Goal: Book appointment/travel/reservation

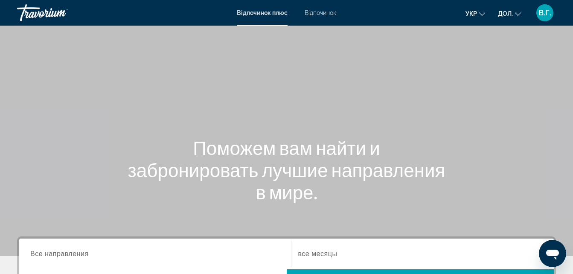
click at [327, 12] on span "Відпочинок" at bounding box center [321, 12] width 32 height 7
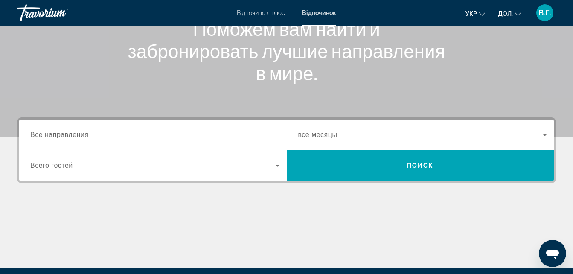
scroll to position [119, 0]
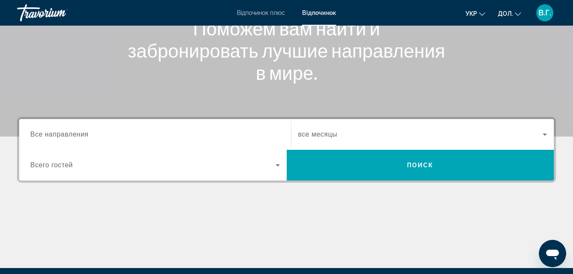
click at [115, 134] on input "Destination Все направления" at bounding box center [155, 135] width 250 height 10
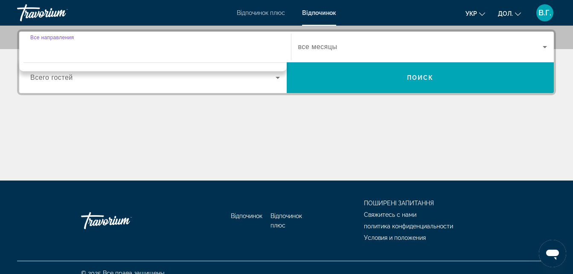
scroll to position [209, 0]
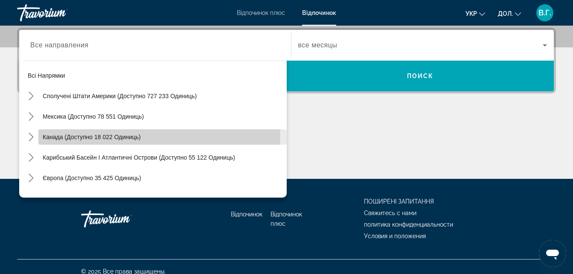
click at [93, 134] on span "Канада (доступно 18 022 одиниць)" at bounding box center [92, 137] width 98 height 7
type input "**********"
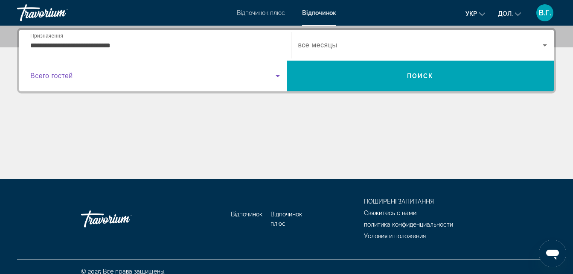
click at [212, 76] on span "Віджет пошуку" at bounding box center [152, 76] width 245 height 10
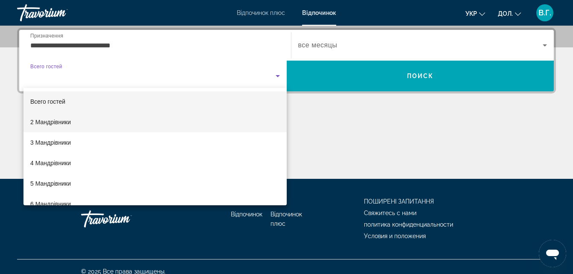
click at [181, 125] on mat-option "2 Мандрівники" at bounding box center [154, 122] width 263 height 20
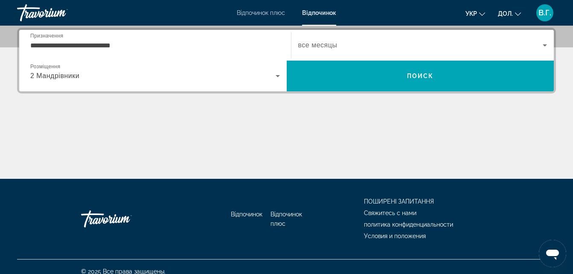
click at [336, 45] on span "все месяцы" at bounding box center [317, 44] width 39 height 7
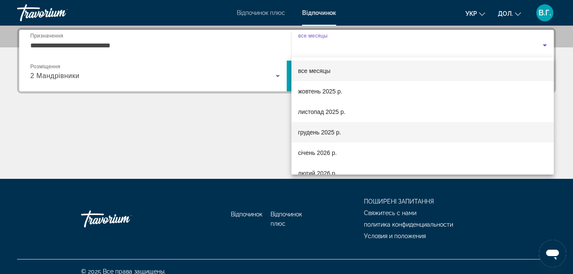
click at [325, 132] on font "грудень 2025 р." at bounding box center [319, 132] width 43 height 7
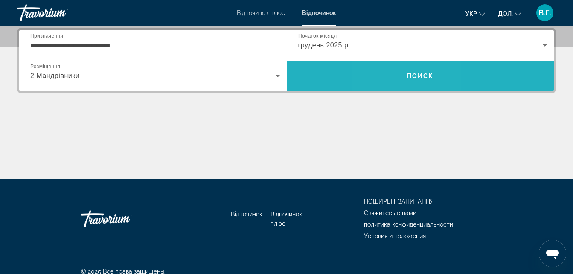
click at [399, 70] on span "Шукати" at bounding box center [420, 76] width 267 height 20
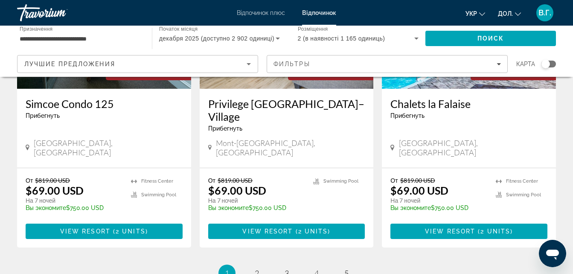
scroll to position [1092, 0]
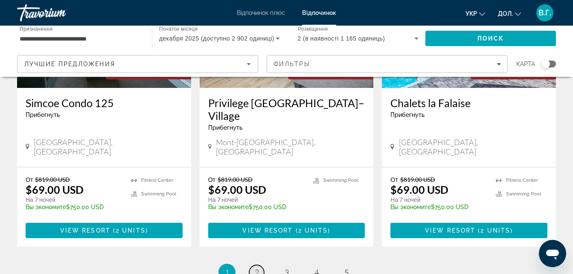
click at [257, 267] on span "2" at bounding box center [257, 271] width 4 height 9
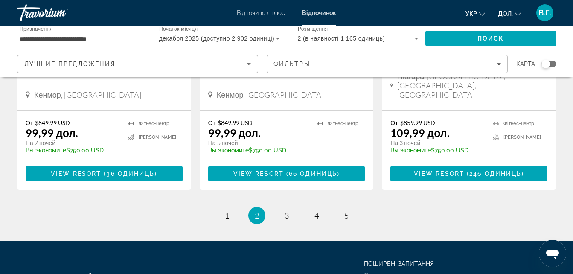
scroll to position [1160, 0]
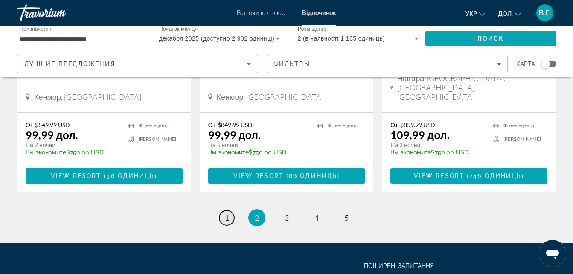
click at [227, 213] on span "1" at bounding box center [227, 217] width 4 height 9
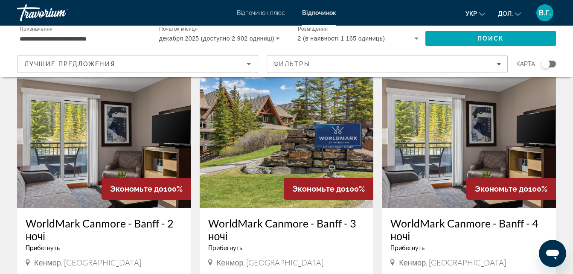
scroll to position [34, 0]
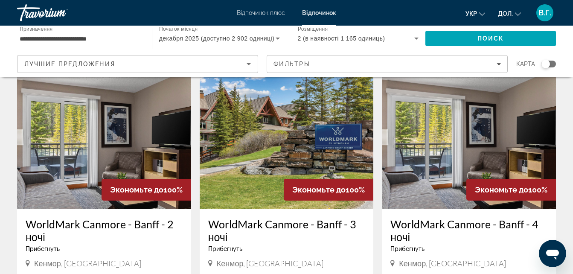
click at [281, 149] on img "Основний зміст" at bounding box center [287, 141] width 174 height 136
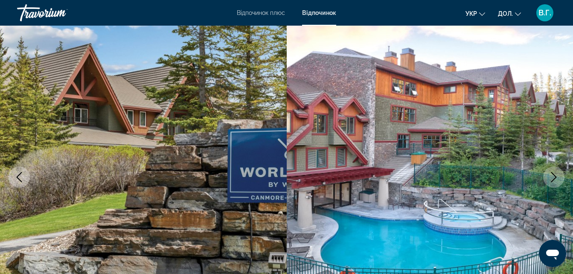
scroll to position [34, 0]
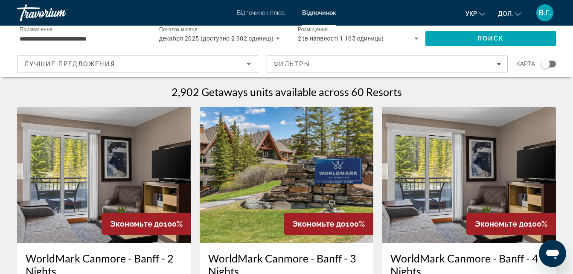
drag, startPoint x: 8, startPoint y: 48, endPoint x: 241, endPoint y: 114, distance: 241.8
click at [241, 114] on img "Основний зміст" at bounding box center [287, 175] width 174 height 136
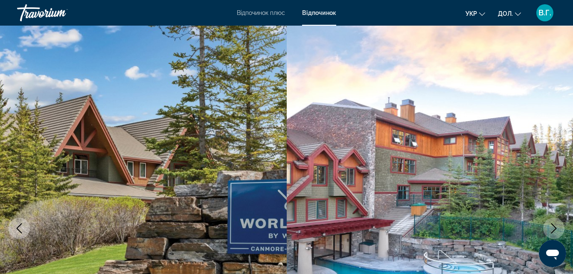
drag, startPoint x: 44, startPoint y: 5, endPoint x: 39, endPoint y: 2, distance: 5.2
click at [44, 5] on div "Траворіум" at bounding box center [59, 13] width 85 height 22
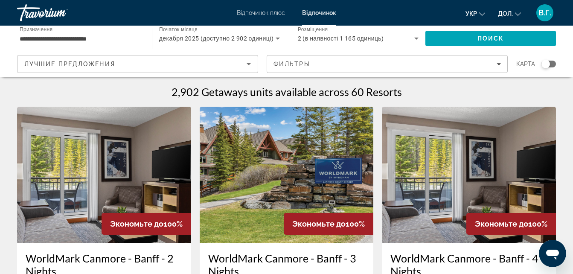
scroll to position [239, 0]
